Goal: Transaction & Acquisition: Purchase product/service

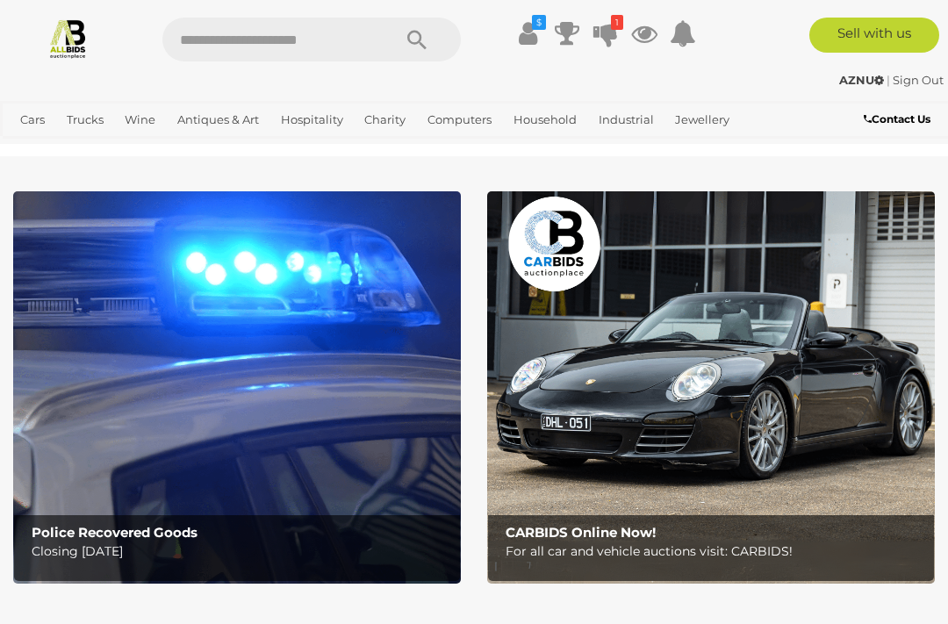
click at [602, 29] on icon at bounding box center [606, 34] width 25 height 32
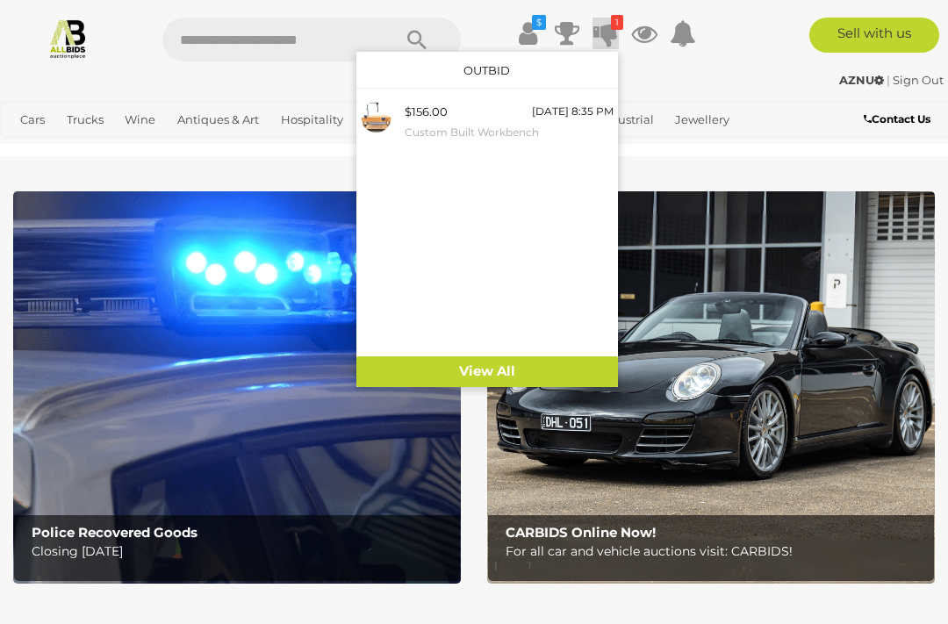
click at [532, 28] on icon "$" at bounding box center [539, 22] width 14 height 15
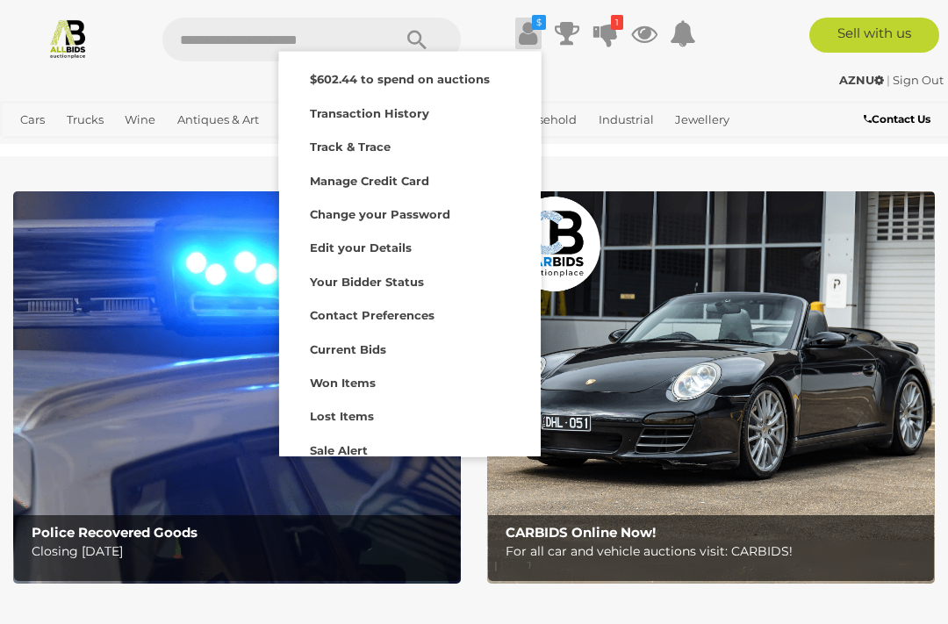
click at [355, 413] on strong "Lost Items" at bounding box center [342, 416] width 64 height 14
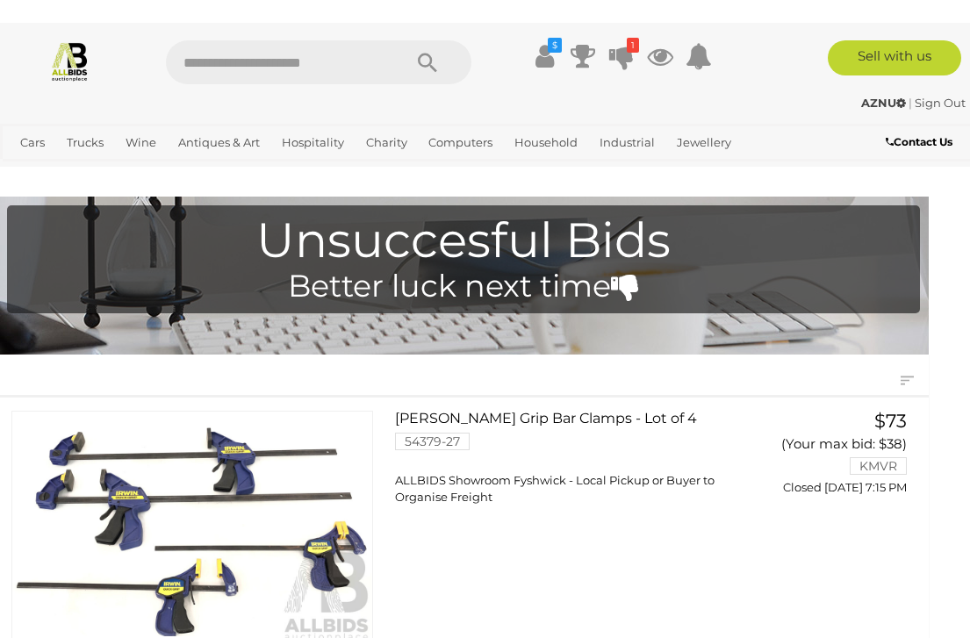
scroll to position [0, 14]
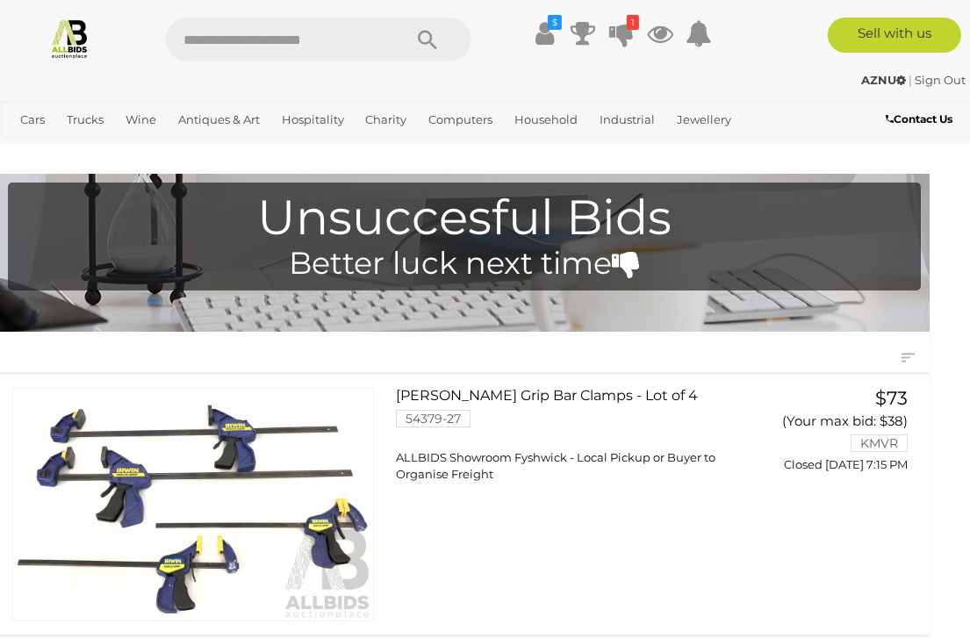
click at [541, 34] on icon at bounding box center [545, 34] width 18 height 32
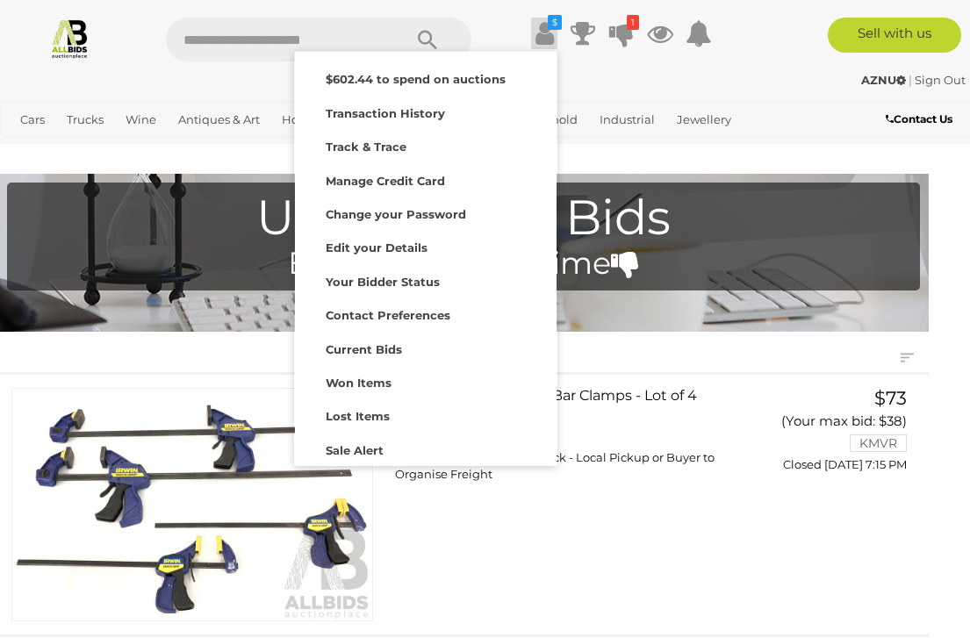
click at [372, 376] on strong "Won Items" at bounding box center [359, 383] width 66 height 14
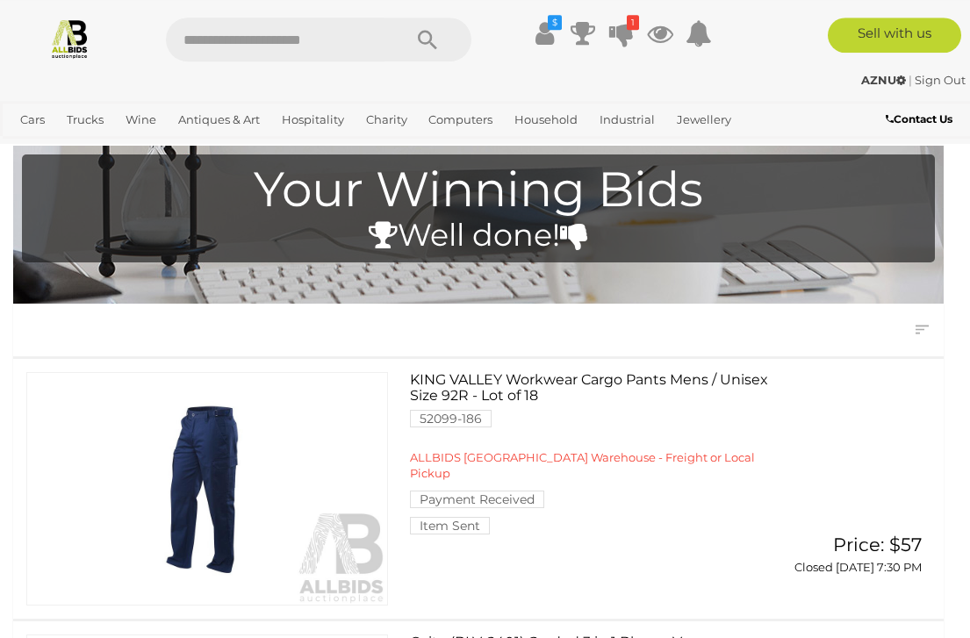
scroll to position [26, 0]
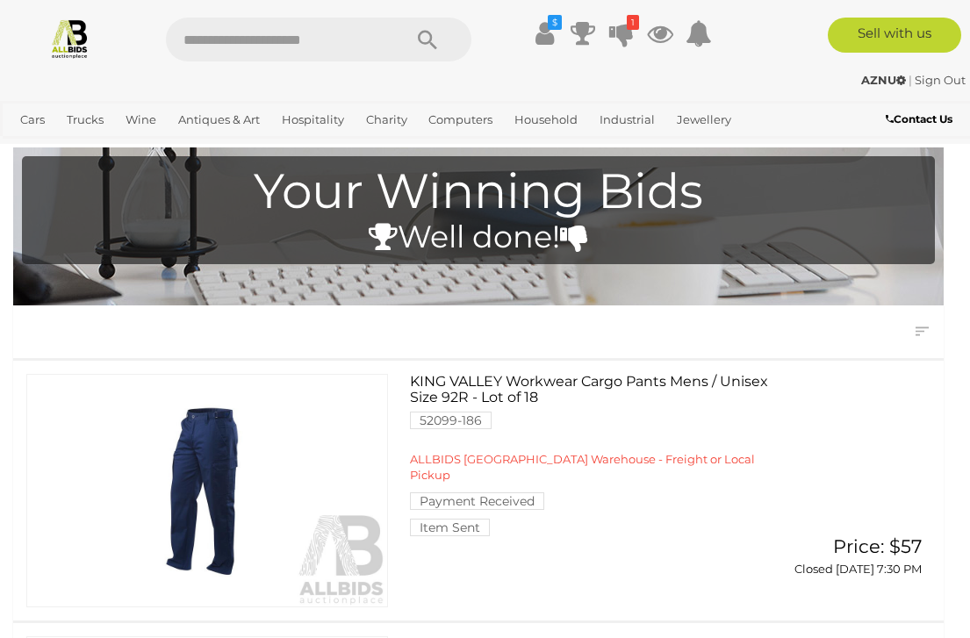
click at [0, 0] on link "View All Household Auctions" at bounding box center [0, 0] width 0 height 0
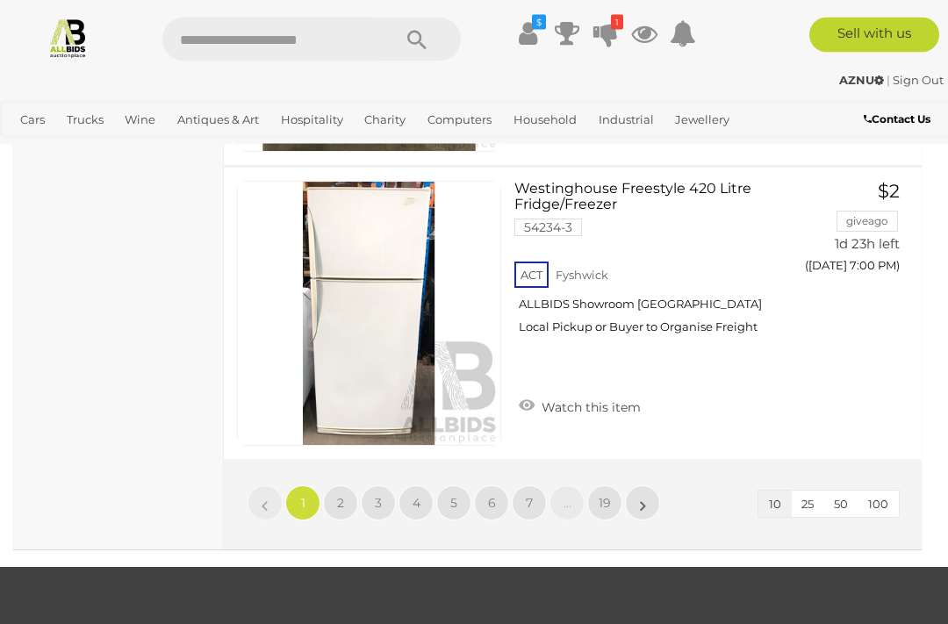
scroll to position [2954, 0]
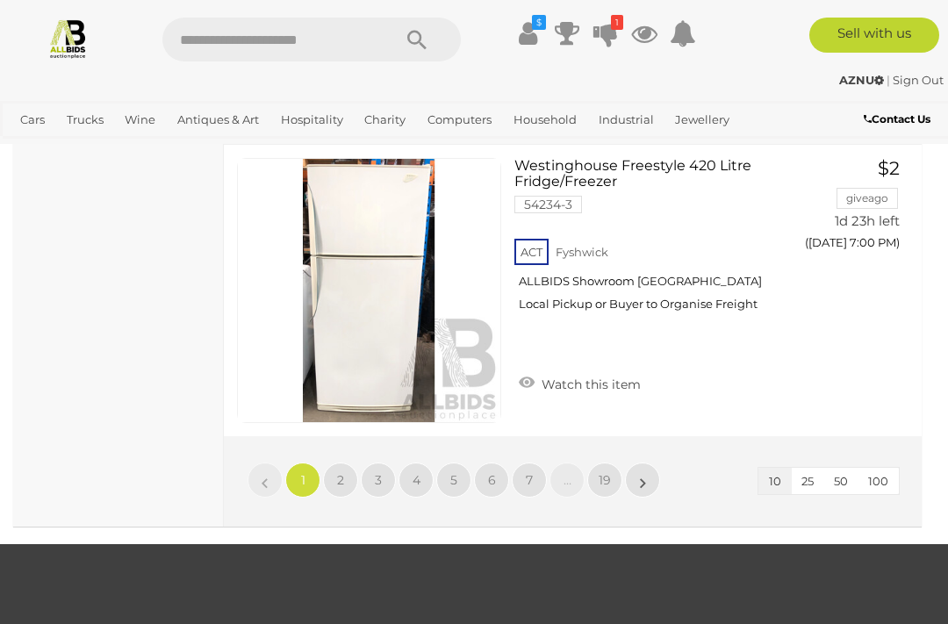
click at [887, 477] on span "100" at bounding box center [879, 481] width 20 height 14
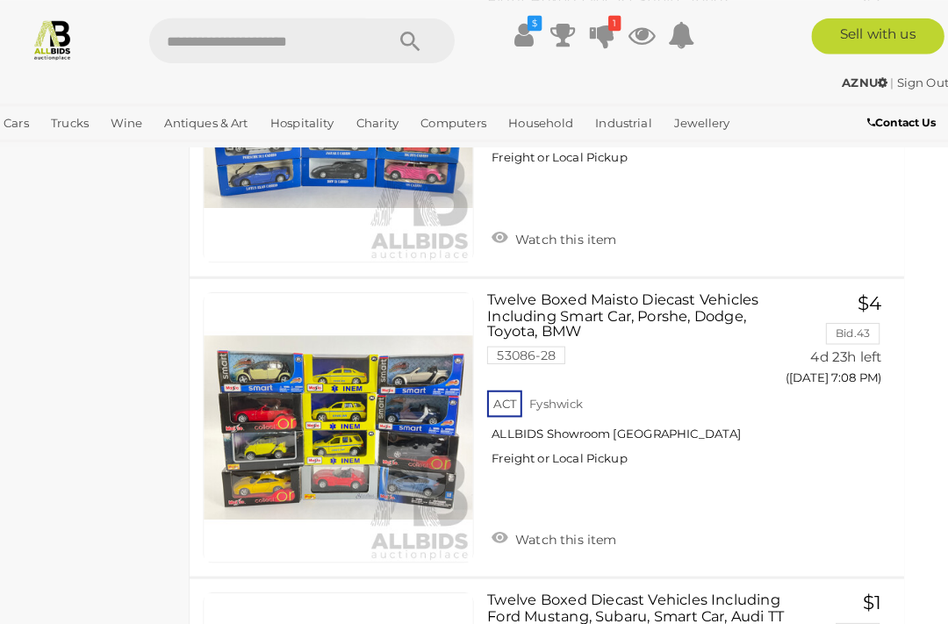
scroll to position [20620, 22]
click at [0, 0] on link "Outdoors & Garden" at bounding box center [0, 0] width 0 height 0
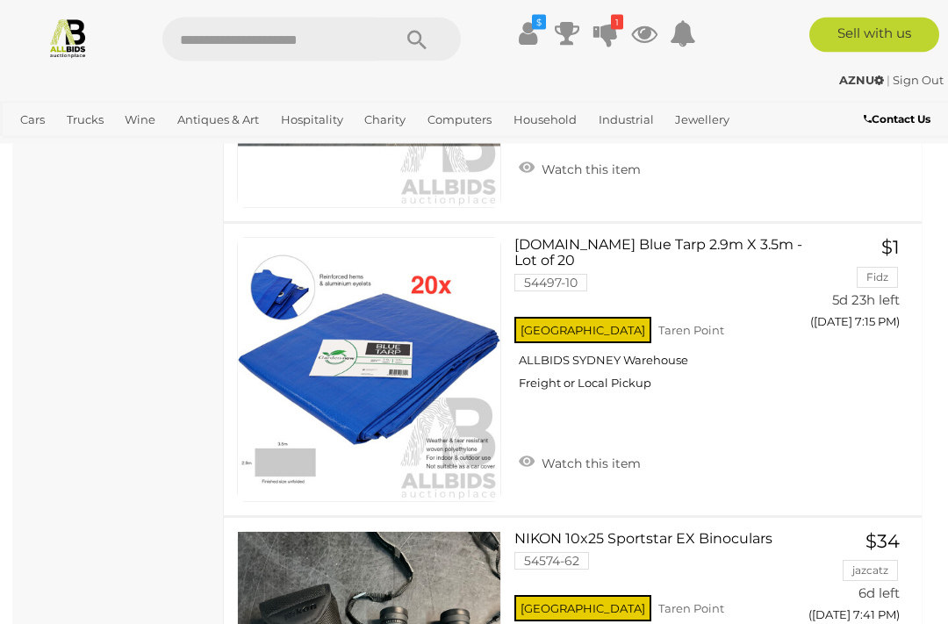
scroll to position [3011, 0]
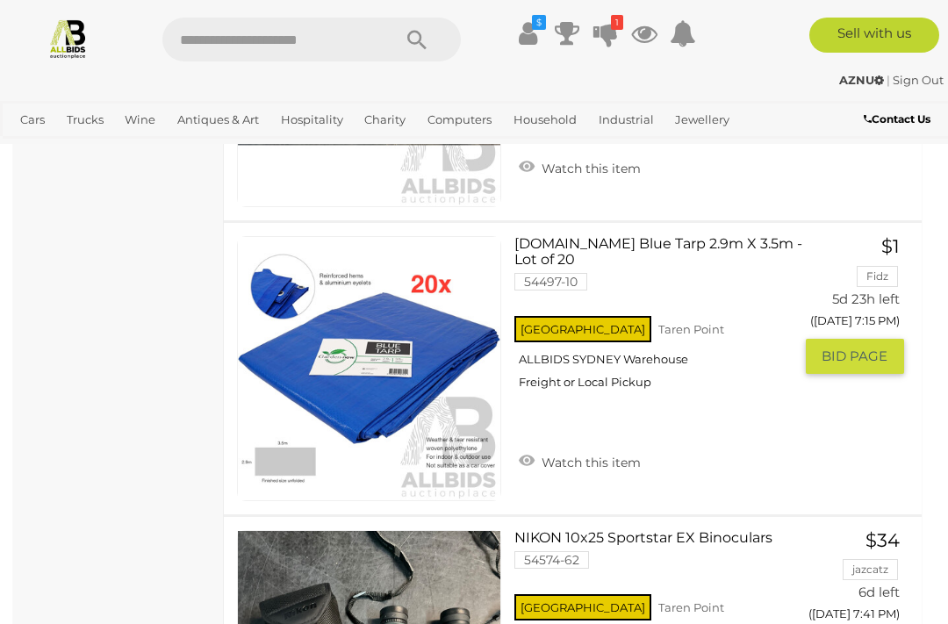
click at [567, 246] on link "Garden.now Blue Tarp 2.9m X 3.5m - Lot of 20 54497-10 NSW Taren Point ALLBIDS S…" at bounding box center [660, 319] width 264 height 167
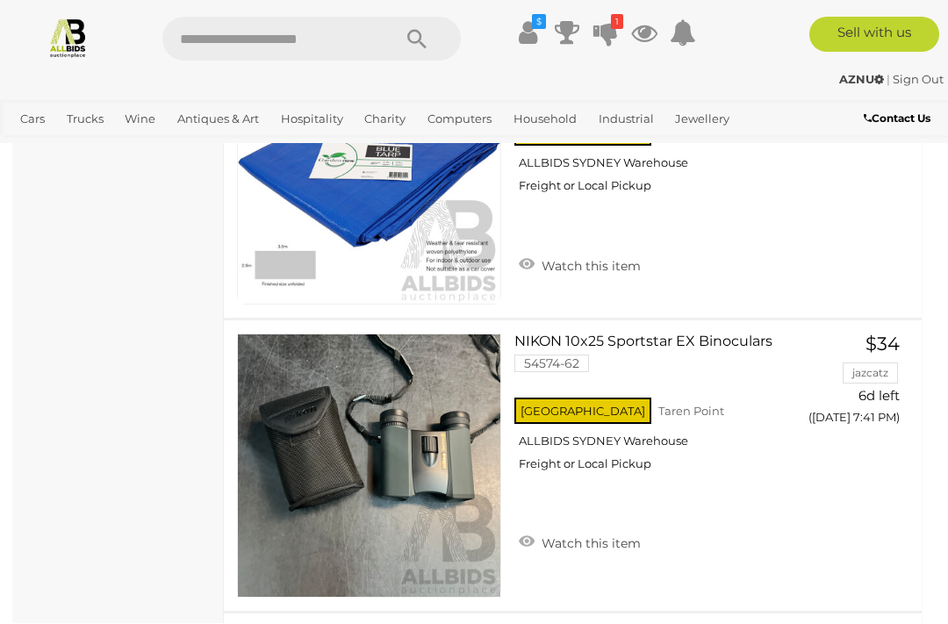
scroll to position [3208, 0]
click at [0, 0] on link "Computers" at bounding box center [0, 0] width 0 height 0
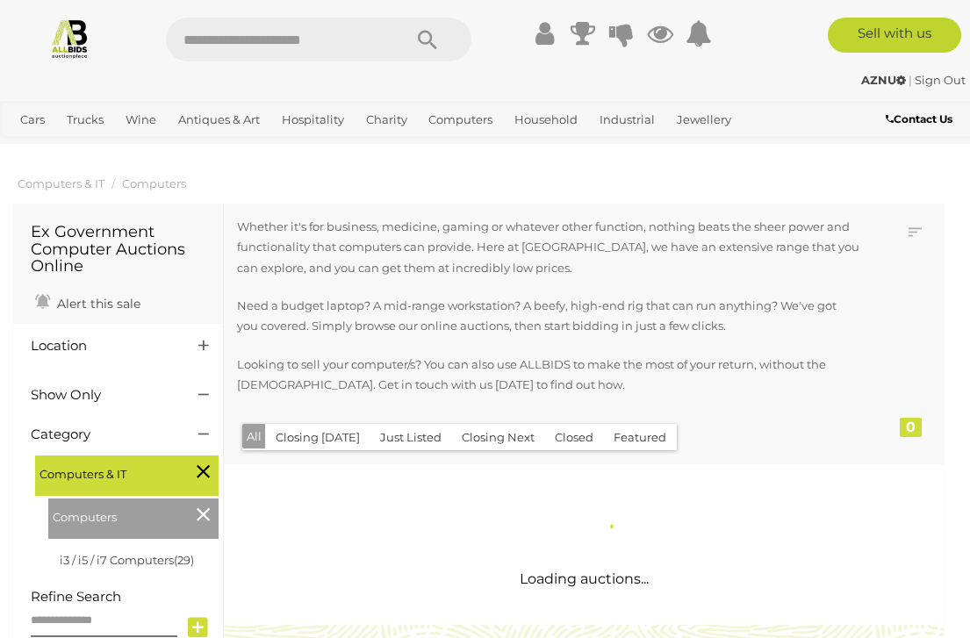
scroll to position [3, 0]
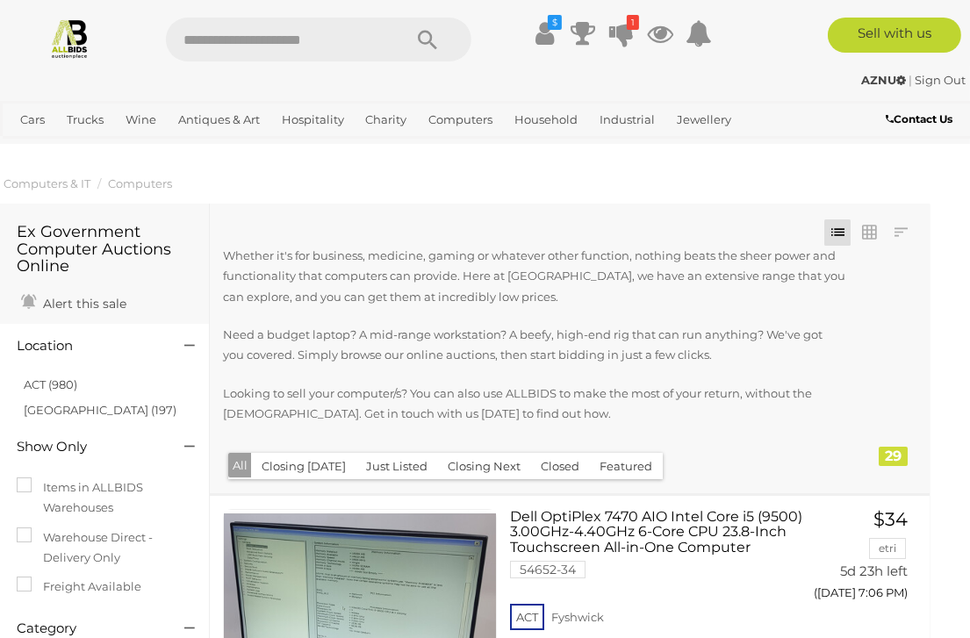
scroll to position [0, 15]
click at [0, 0] on link "View All Cars Auctions" at bounding box center [0, 0] width 0 height 0
